Goal: Check status: Check status

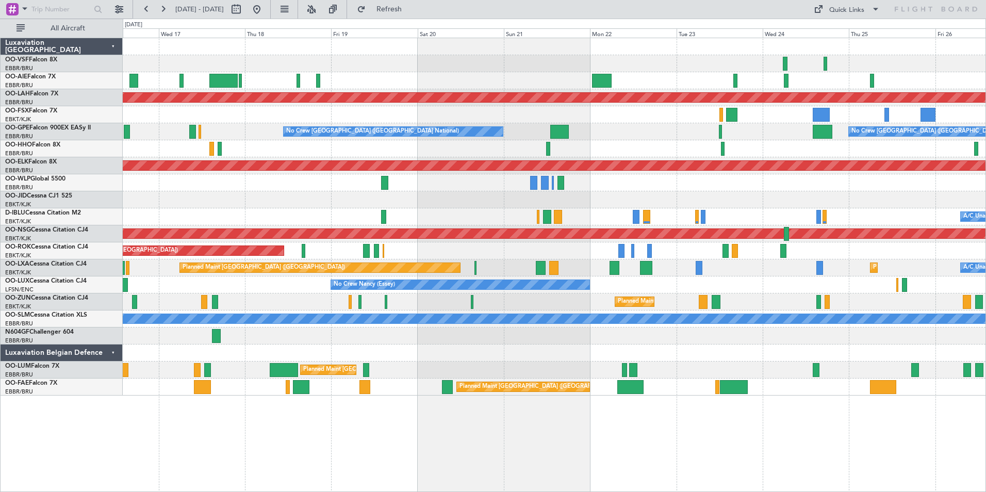
click at [290, 287] on div "No Crew Nancy (Essey)" at bounding box center [554, 284] width 862 height 17
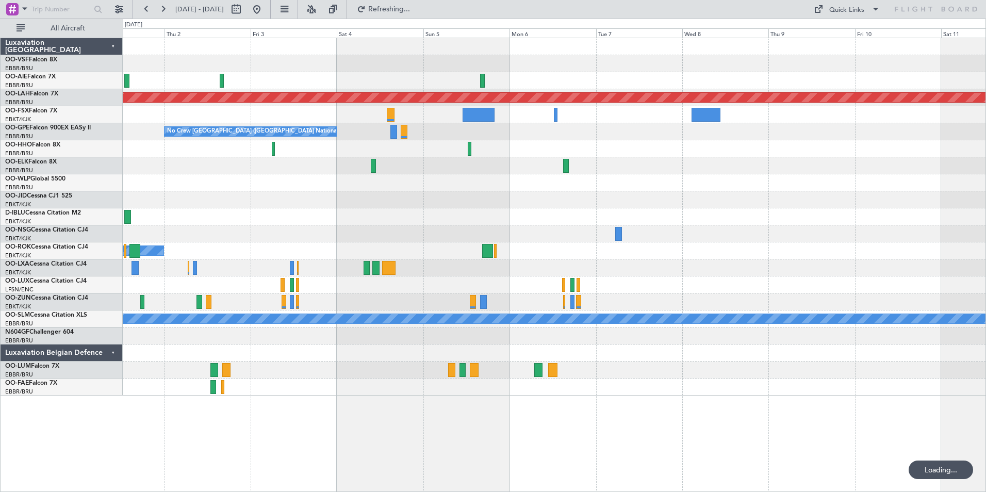
click at [312, 285] on div at bounding box center [554, 284] width 862 height 17
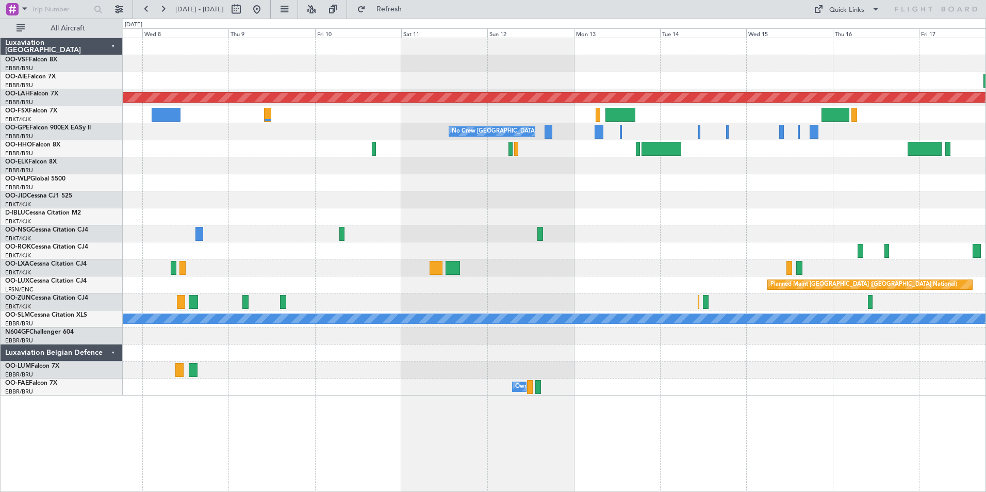
click at [327, 278] on div "Planned Maint [GEOGRAPHIC_DATA] ([GEOGRAPHIC_DATA] National)" at bounding box center [554, 284] width 862 height 17
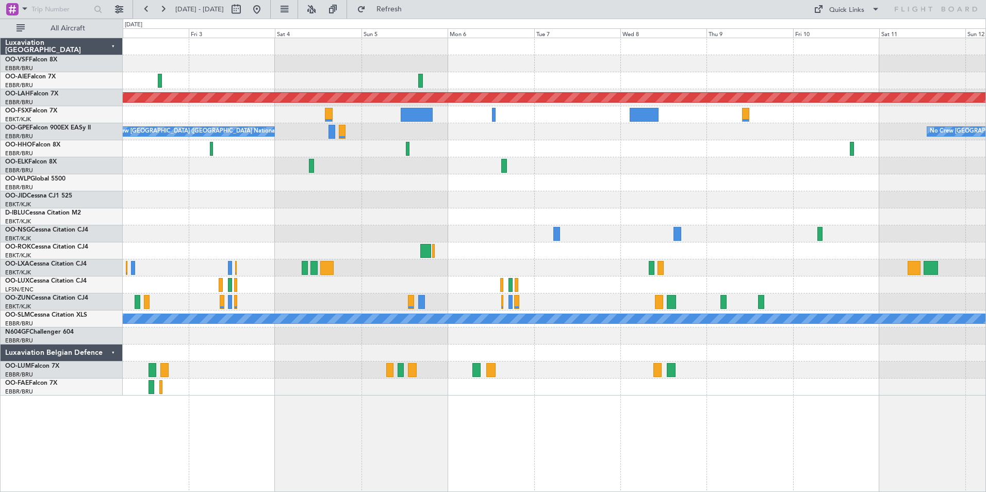
click at [926, 79] on div at bounding box center [554, 80] width 862 height 17
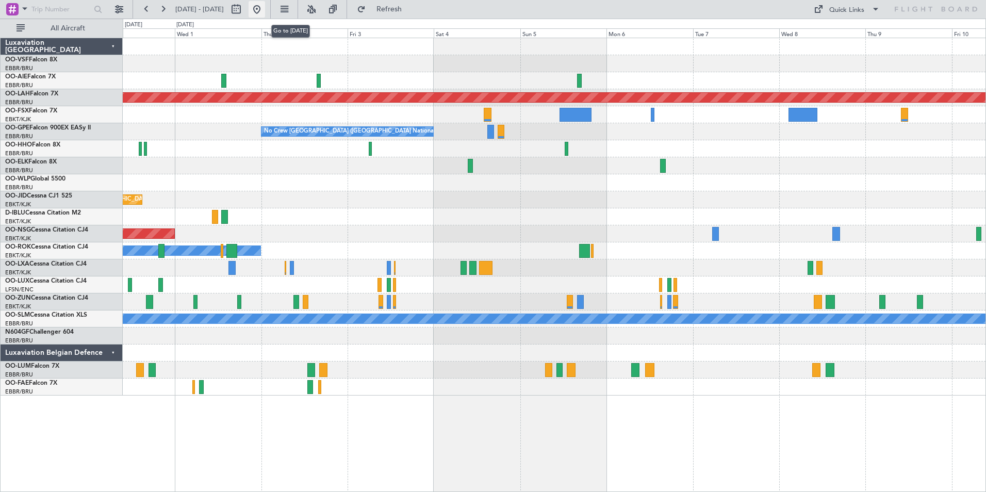
click at [265, 9] on button at bounding box center [256, 9] width 16 height 16
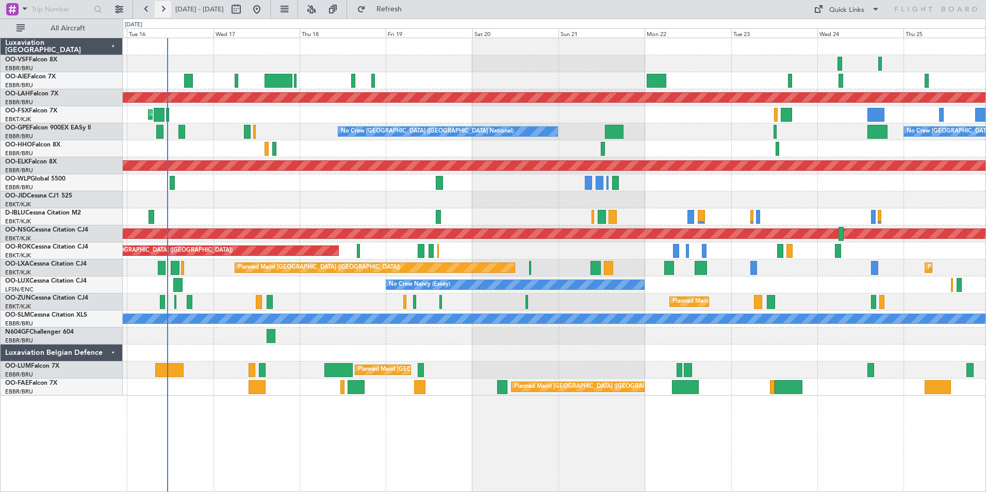
click at [165, 9] on button at bounding box center [163, 9] width 16 height 16
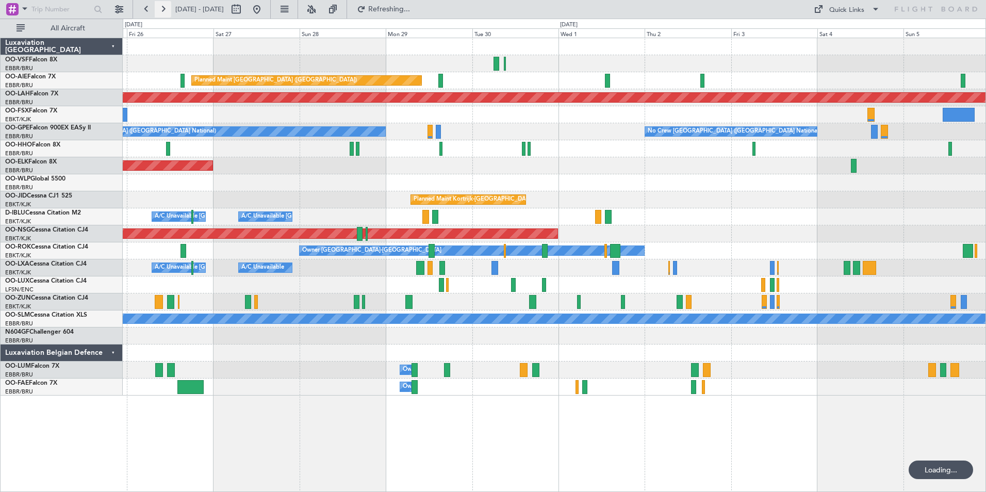
click at [165, 9] on button at bounding box center [163, 9] width 16 height 16
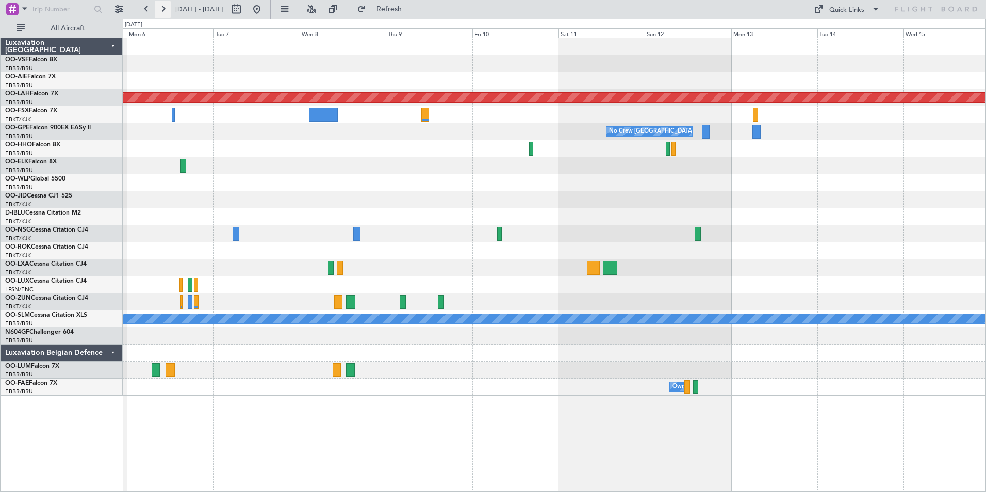
click at [165, 9] on button at bounding box center [163, 9] width 16 height 16
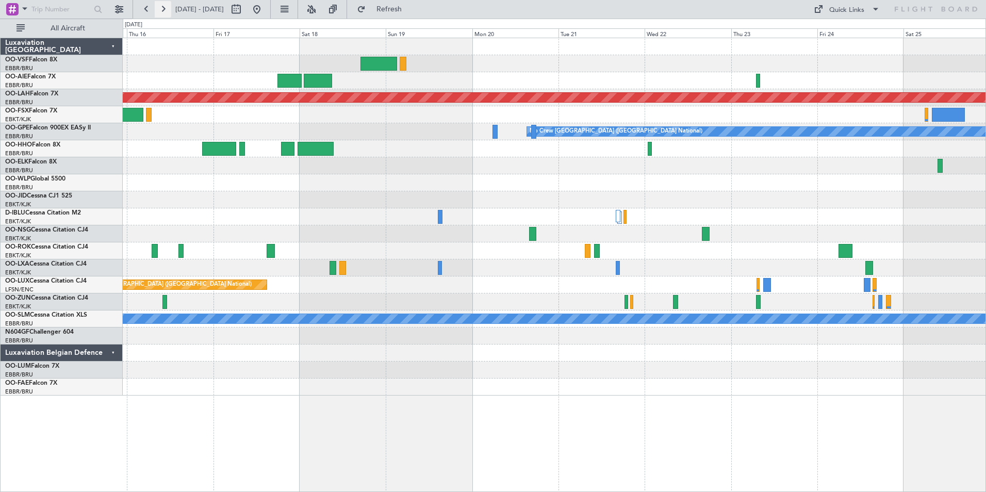
click at [165, 9] on button at bounding box center [163, 9] width 16 height 16
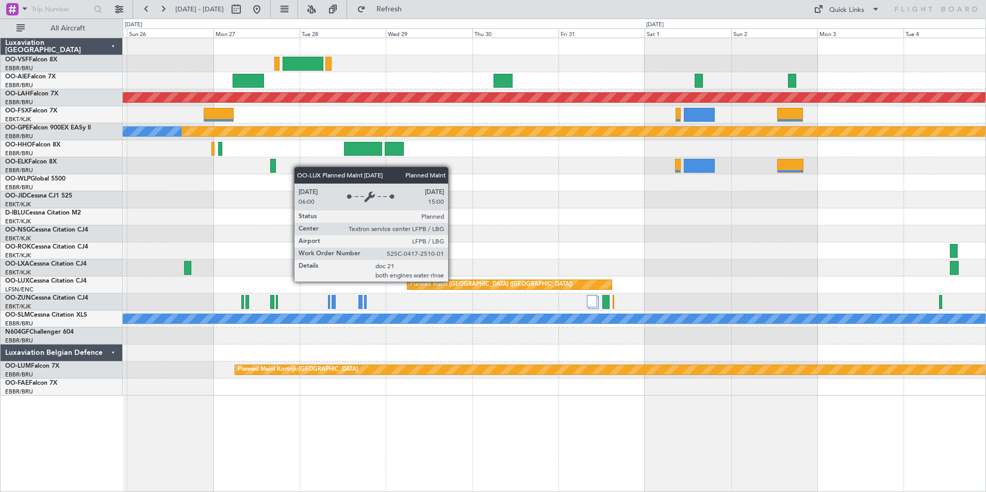
click at [453, 281] on div "Planned Maint [GEOGRAPHIC_DATA] ([GEOGRAPHIC_DATA])" at bounding box center [491, 284] width 162 height 15
click at [451, 284] on div "Planned Maint [GEOGRAPHIC_DATA] ([GEOGRAPHIC_DATA])" at bounding box center [491, 284] width 162 height 15
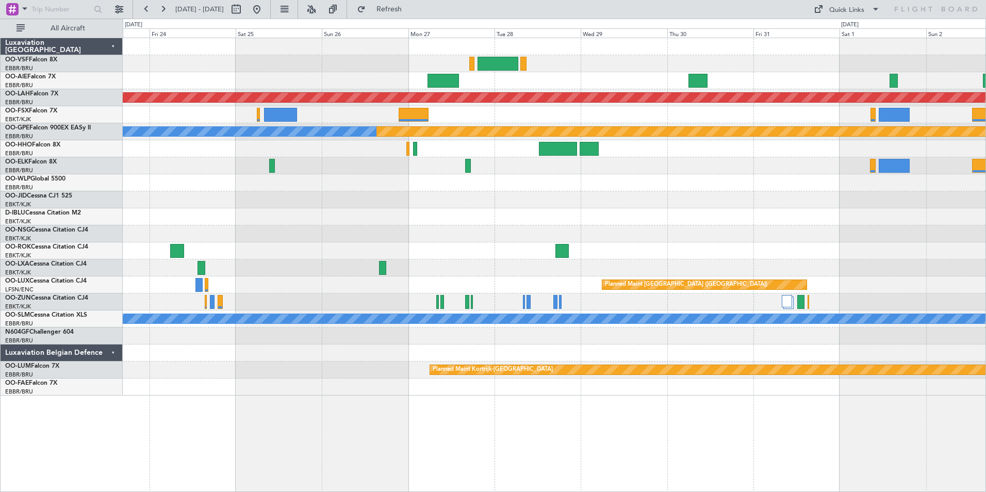
click at [860, 291] on div "Planned Maint [GEOGRAPHIC_DATA] ([GEOGRAPHIC_DATA])" at bounding box center [554, 284] width 862 height 17
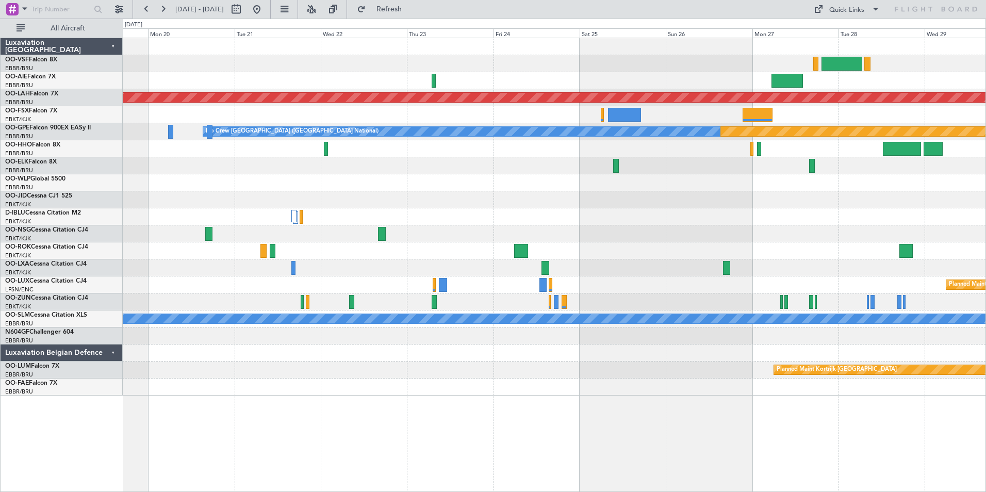
click at [780, 286] on div "Planned Maint [GEOGRAPHIC_DATA] ([GEOGRAPHIC_DATA]) Planned Maint [GEOGRAPHIC_D…" at bounding box center [554, 284] width 862 height 17
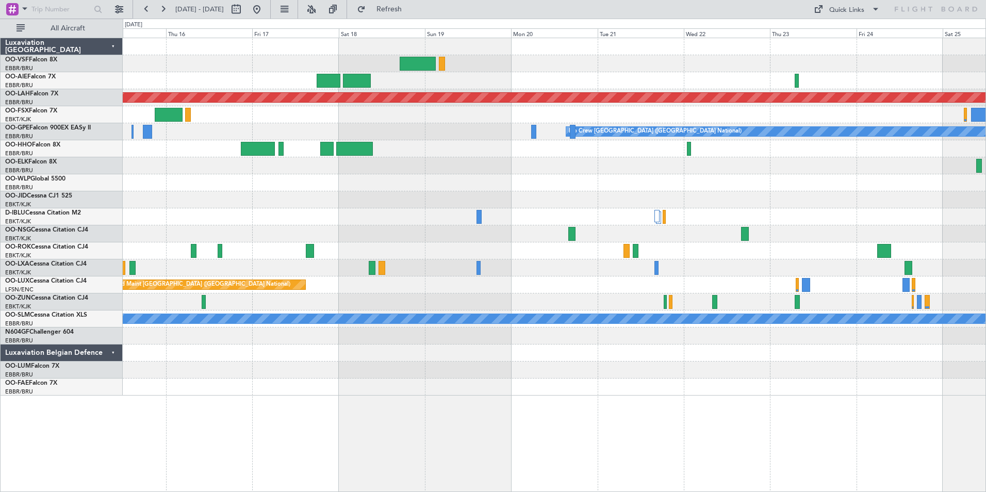
click at [665, 288] on div "Planned Maint [GEOGRAPHIC_DATA] ([GEOGRAPHIC_DATA] National)" at bounding box center [554, 284] width 862 height 17
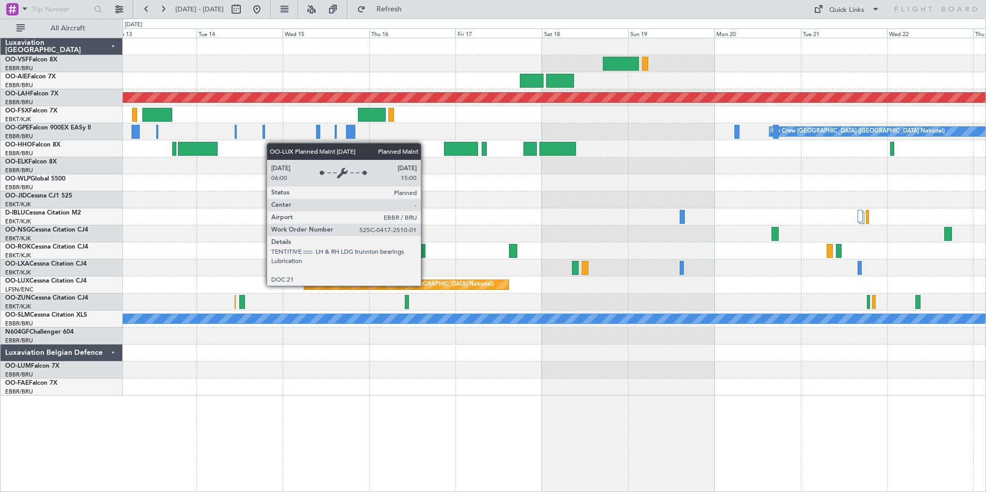
click at [425, 285] on div "Planned Maint [GEOGRAPHIC_DATA] ([GEOGRAPHIC_DATA] National)" at bounding box center [406, 284] width 204 height 9
click at [428, 285] on div "Planned Maint [GEOGRAPHIC_DATA] ([GEOGRAPHIC_DATA] National)" at bounding box center [406, 284] width 204 height 9
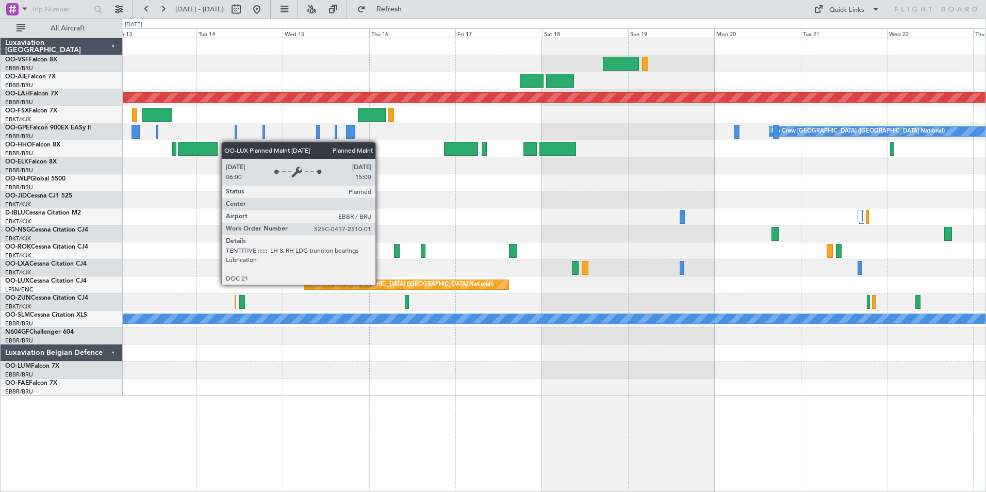
click at [380, 284] on div "Planned Maint [GEOGRAPHIC_DATA] ([GEOGRAPHIC_DATA] National)" at bounding box center [400, 284] width 187 height 15
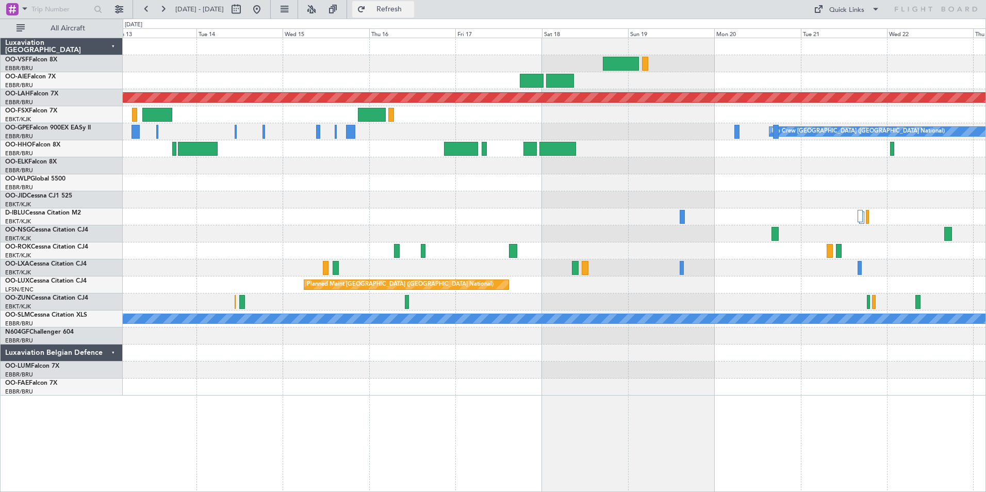
click at [411, 6] on span "Refresh" at bounding box center [389, 9] width 43 height 7
click at [29, 280] on span "OO-LUX" at bounding box center [17, 281] width 24 height 6
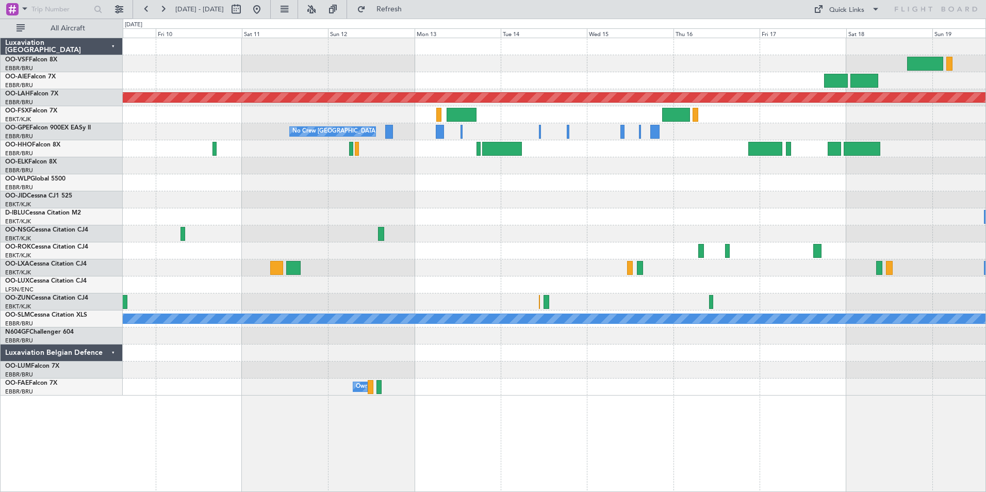
click at [802, 293] on div at bounding box center [554, 284] width 862 height 17
